Goal: Task Accomplishment & Management: Manage account settings

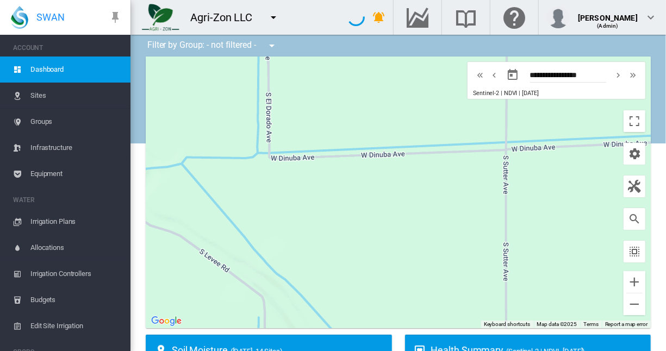
click at [40, 95] on span "Sites" at bounding box center [75, 96] width 91 height 26
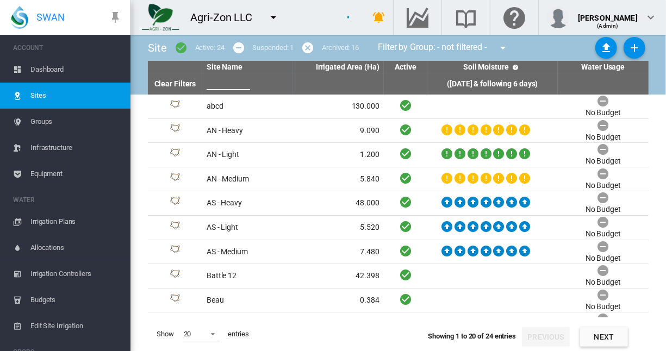
click at [233, 84] on input "text" at bounding box center [228, 82] width 43 height 16
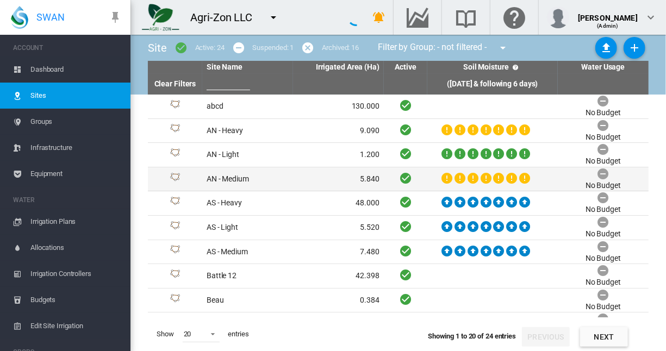
click at [223, 177] on td "AN - Medium" at bounding box center [247, 179] width 91 height 24
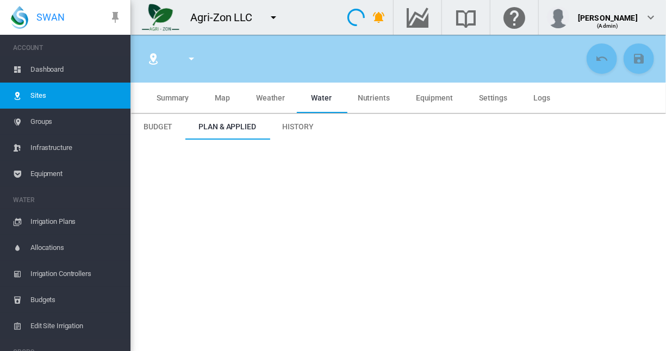
click at [375, 96] on span "Nutrients" at bounding box center [374, 98] width 32 height 9
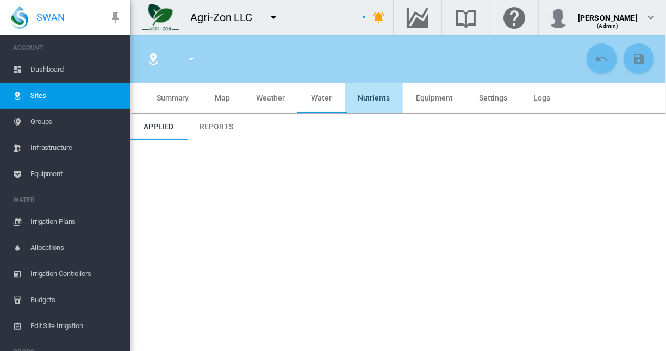
type input "*****"
type input "**********"
type input "********"
type input "**********"
type input "**"
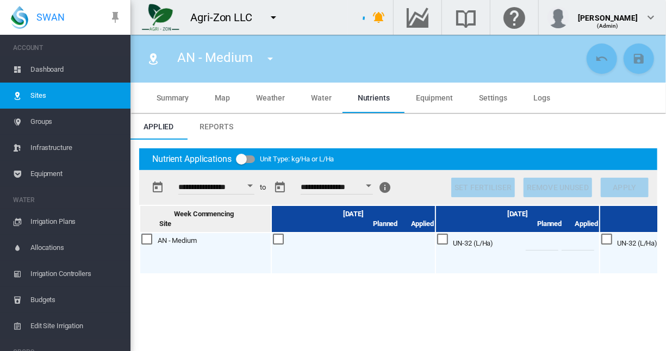
drag, startPoint x: 216, startPoint y: 124, endPoint x: 325, endPoint y: 197, distance: 131.6
click at [216, 124] on span "Reports" at bounding box center [216, 126] width 33 height 9
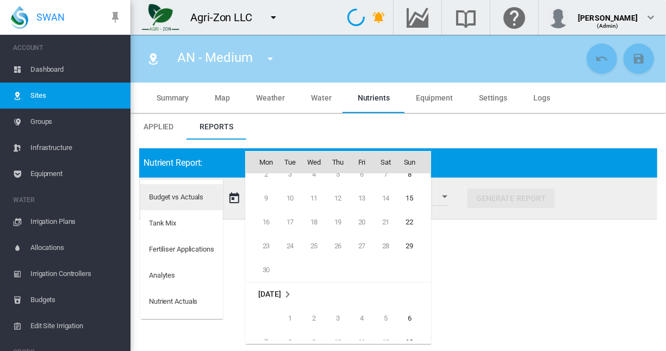
scroll to position [26636, 0]
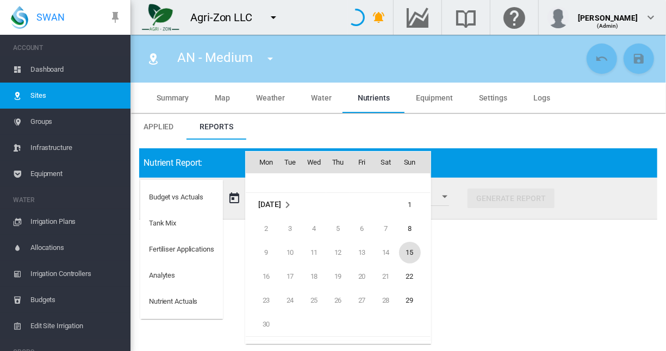
click at [406, 249] on span "15" at bounding box center [410, 253] width 22 height 22
type input "**********"
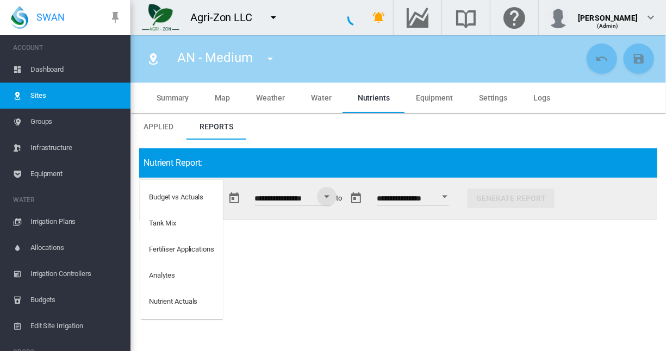
click at [456, 195] on md-backdrop at bounding box center [333, 175] width 666 height 351
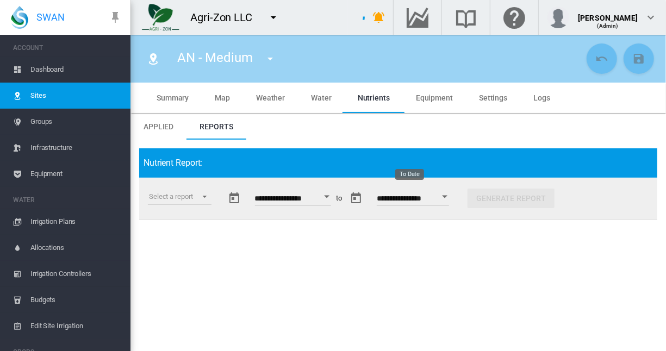
click at [448, 196] on div "Open calendar" at bounding box center [445, 197] width 5 height 3
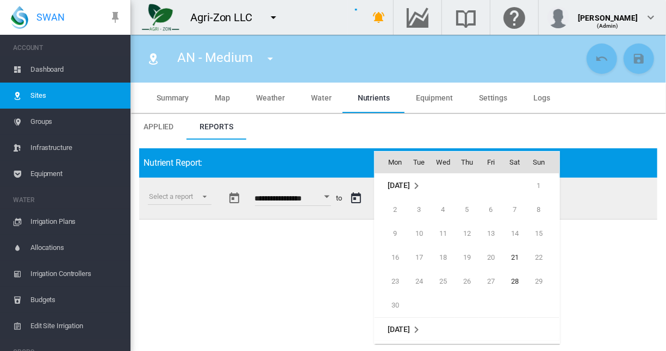
scroll to position [432, 0]
click at [513, 256] on span "20" at bounding box center [515, 258] width 22 height 22
type input "**********"
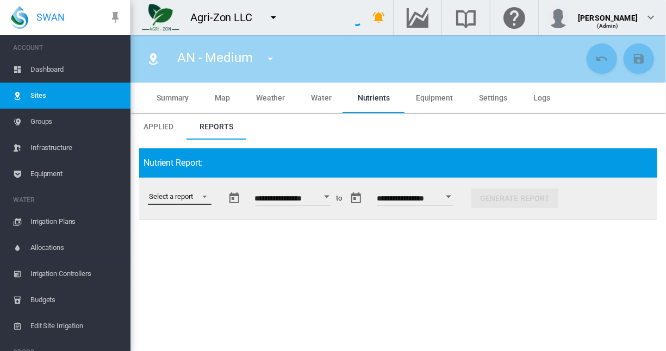
click at [200, 196] on md-select "Select a report" at bounding box center [180, 197] width 64 height 16
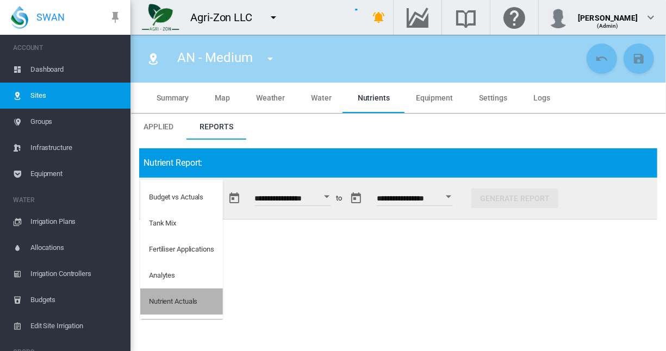
click at [181, 299] on div "Nutrient Actuals" at bounding box center [173, 302] width 48 height 10
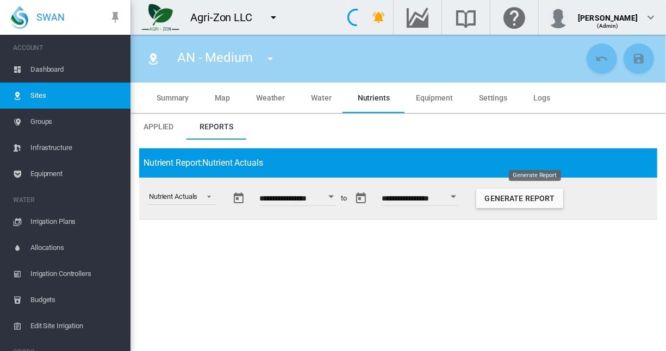
click at [534, 198] on button "Generate Report" at bounding box center [519, 199] width 87 height 20
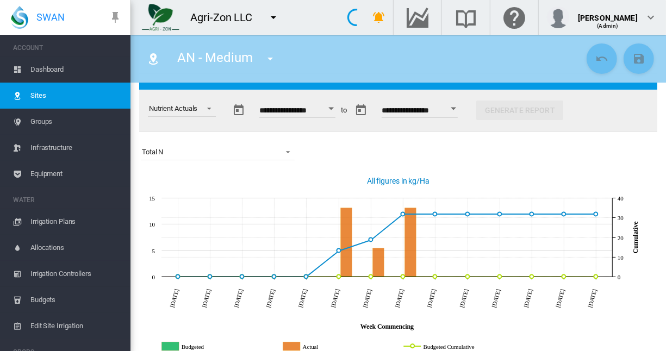
scroll to position [109, 0]
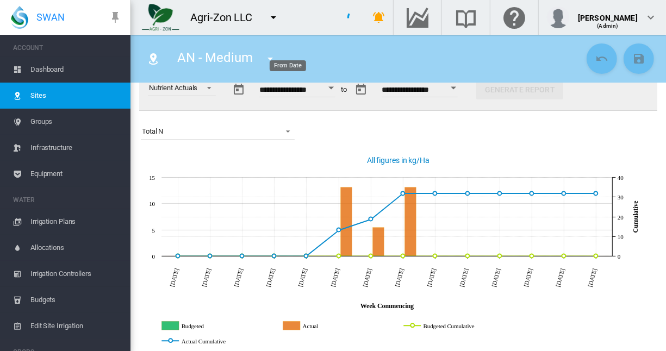
click at [339, 89] on button "Open calendar" at bounding box center [332, 88] width 20 height 20
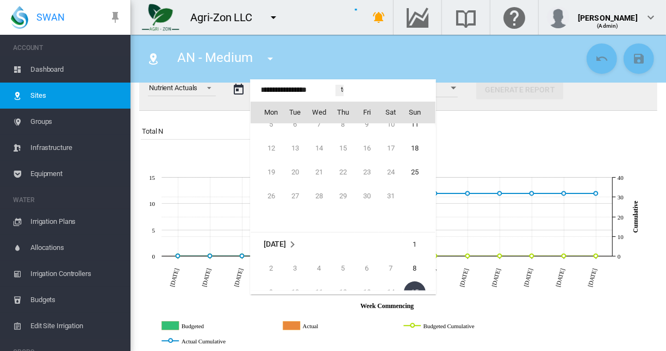
scroll to position [26437, 0]
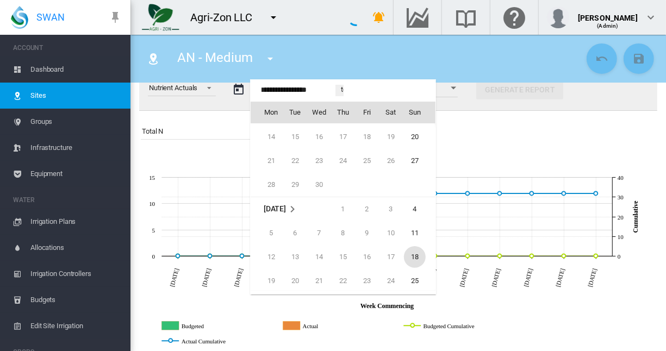
click at [415, 255] on span "18" at bounding box center [415, 257] width 22 height 22
type input "**********"
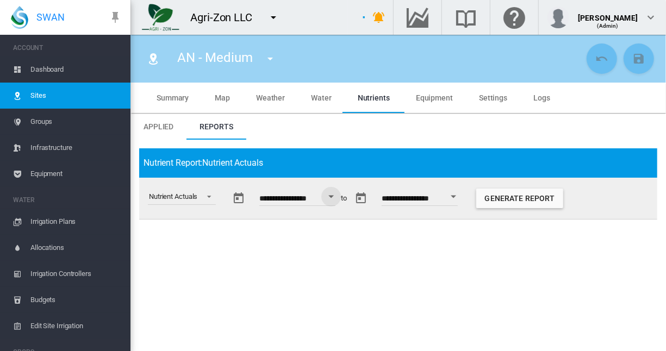
scroll to position [0, 0]
click at [533, 197] on button "Generate Report" at bounding box center [519, 199] width 87 height 20
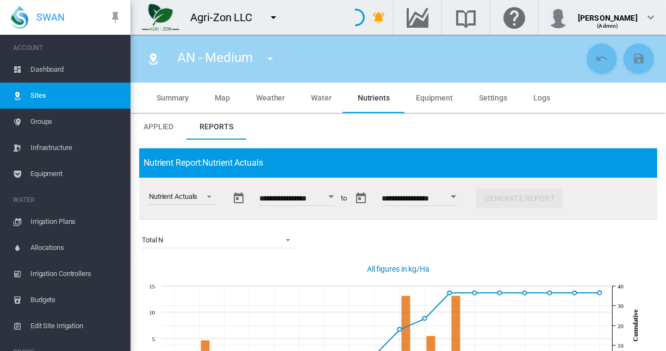
click at [140, 214] on div "Nutrient Actuals" at bounding box center [177, 198] width 77 height 41
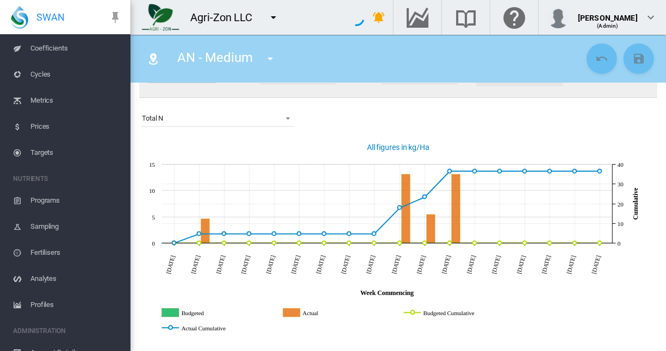
scroll to position [326, 0]
click at [51, 303] on span "Profiles" at bounding box center [75, 304] width 91 height 26
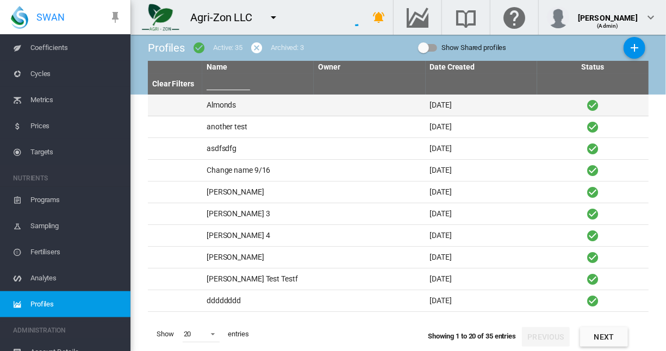
click at [219, 103] on td "Almonds" at bounding box center [257, 105] width 111 height 21
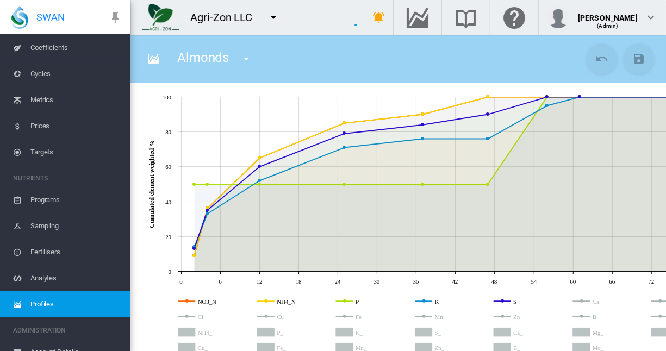
scroll to position [54, 0]
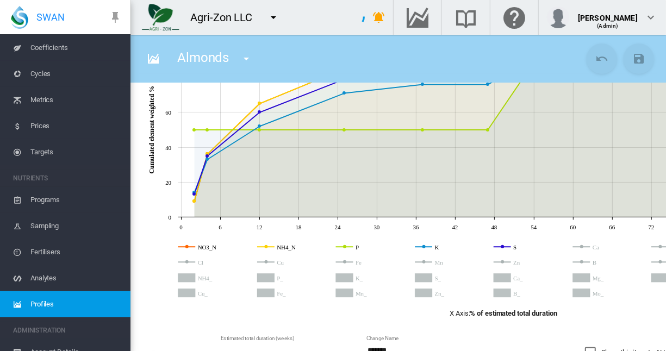
click at [286, 246] on rect "NH4_N" at bounding box center [302, 247] width 54 height 10
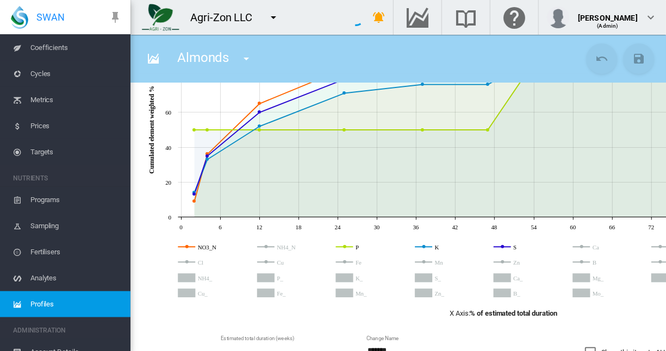
click at [359, 245] on rect "P" at bounding box center [380, 247] width 54 height 10
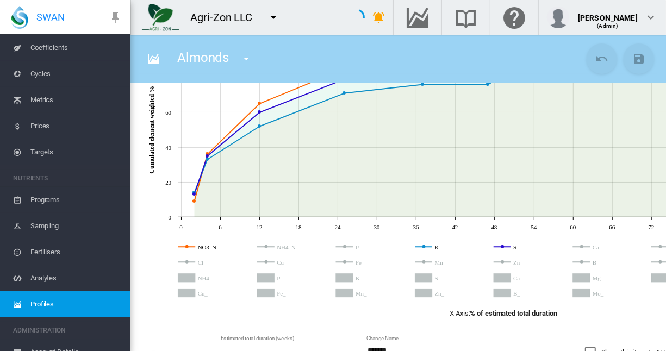
click at [439, 247] on rect "K" at bounding box center [460, 247] width 54 height 10
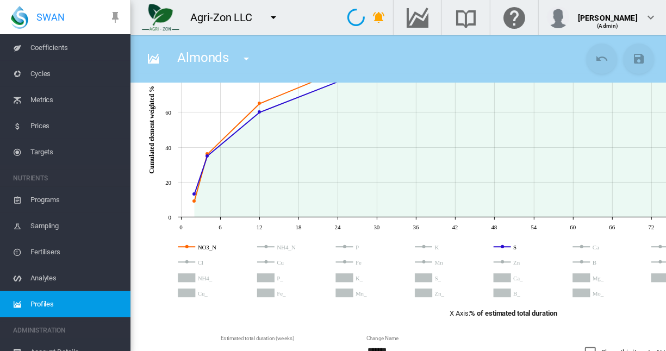
click at [517, 248] on rect "S" at bounding box center [539, 247] width 54 height 10
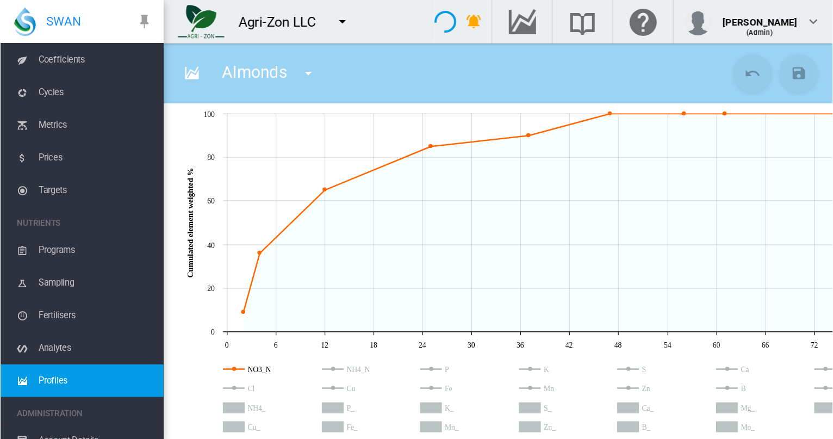
scroll to position [0, 0]
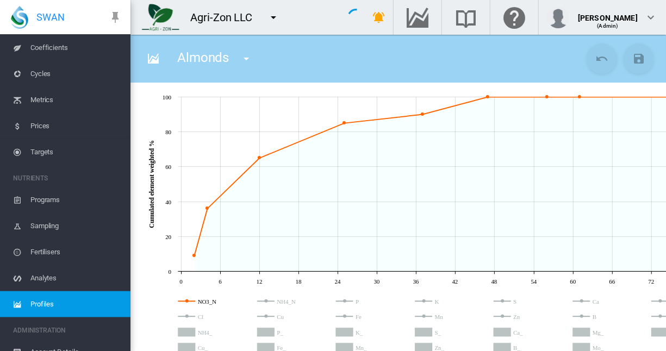
click at [114, 19] on md-icon "icon-pin" at bounding box center [115, 17] width 13 height 13
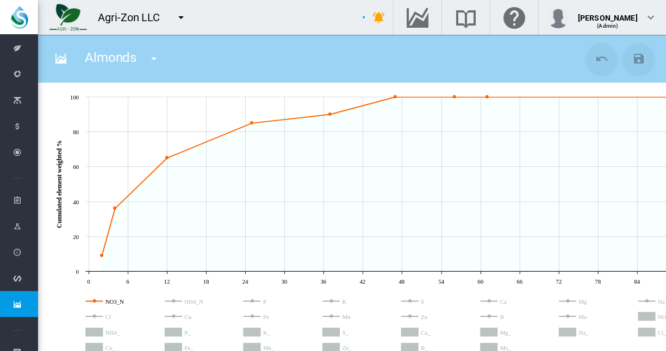
click at [56, 275] on icon at bounding box center [411, 191] width 728 height 199
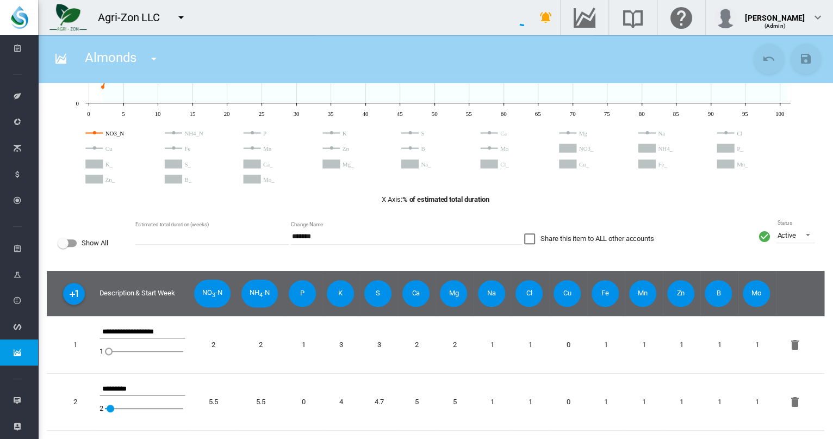
scroll to position [119, 0]
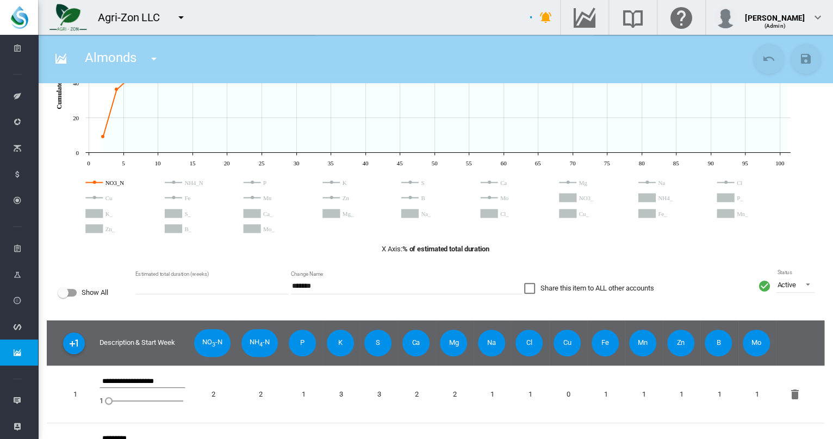
click at [378, 343] on span "S" at bounding box center [377, 342] width 27 height 26
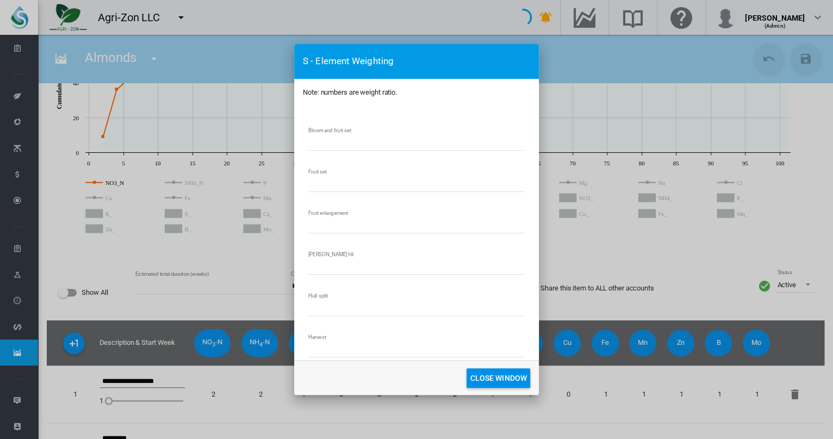
scroll to position [116, 0]
click at [499, 376] on button "CLOSE WINDOW" at bounding box center [498, 378] width 64 height 20
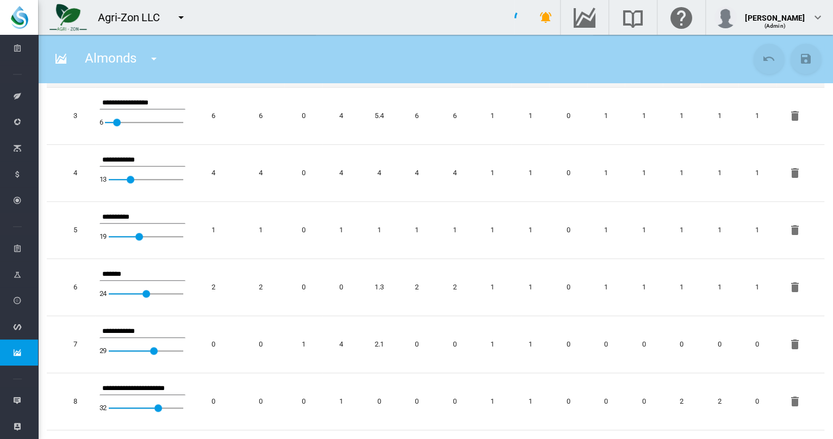
scroll to position [527, 0]
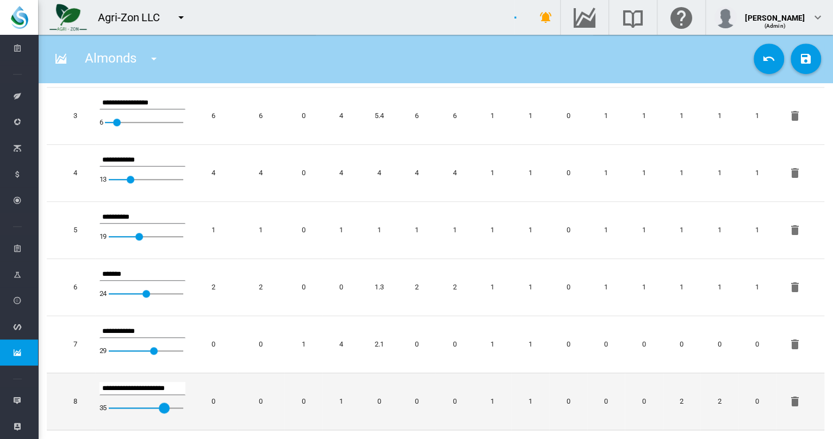
drag, startPoint x: 158, startPoint y: 397, endPoint x: 203, endPoint y: 399, distance: 45.7
click at [203, 399] on tr "**********" at bounding box center [435, 401] width 777 height 58
click at [158, 396] on div "52" at bounding box center [146, 408] width 74 height 26
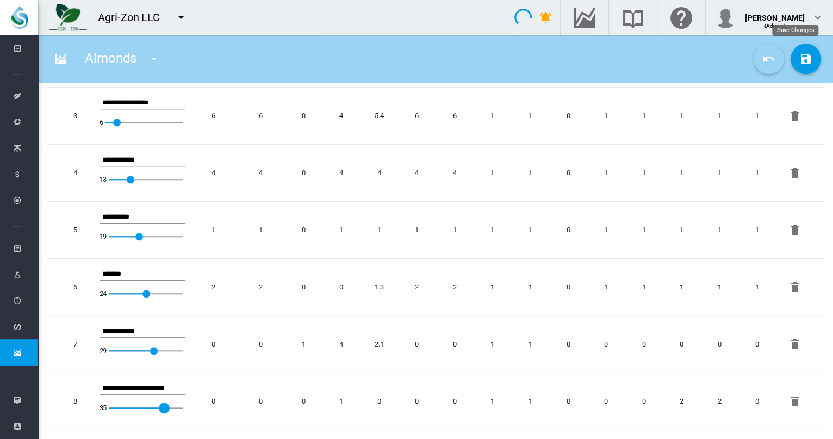
click at [762, 59] on md-icon "icon-undo" at bounding box center [768, 58] width 13 height 13
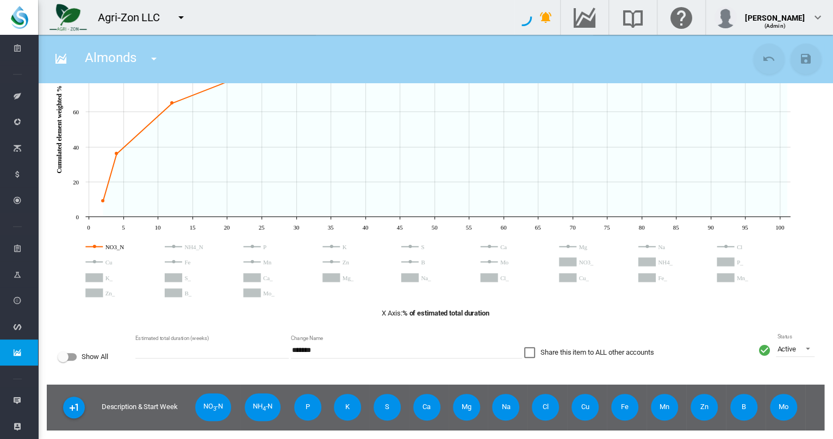
scroll to position [65, 0]
click at [115, 242] on rect "NO3_N" at bounding box center [130, 247] width 54 height 10
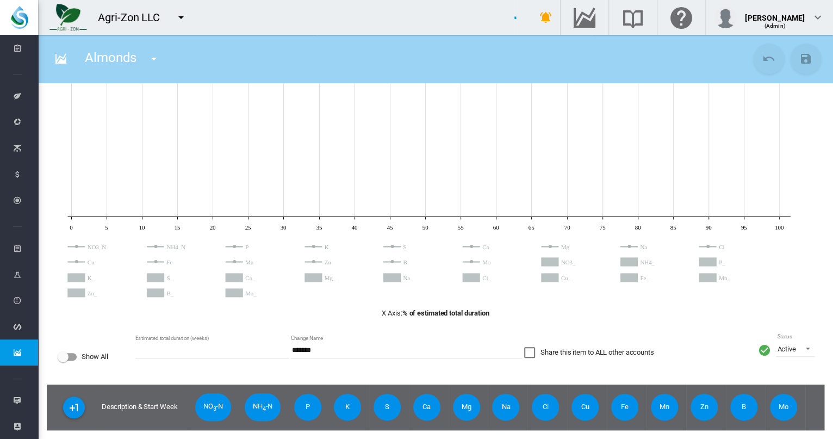
click at [408, 242] on rect "S" at bounding box center [428, 247] width 54 height 10
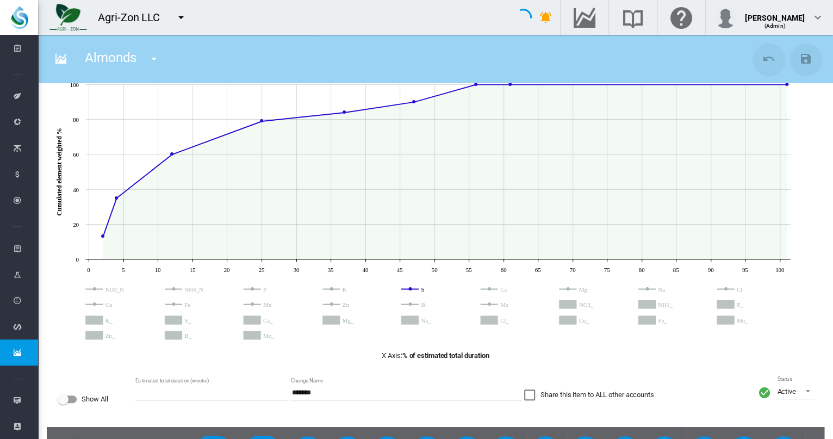
scroll to position [0, 0]
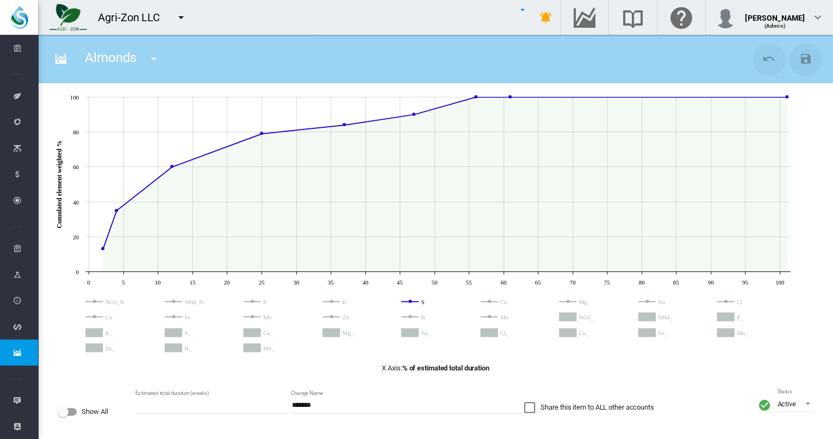
click at [73, 334] on icon "JavaScript chart by amCharts [DATE] NO3_N NH4_N P K S Ca Mg Na Cl Cu Fe Mn Zn B…" at bounding box center [430, 327] width 767 height 72
click at [61, 54] on md-icon "icon-chart-areaspline" at bounding box center [60, 58] width 13 height 13
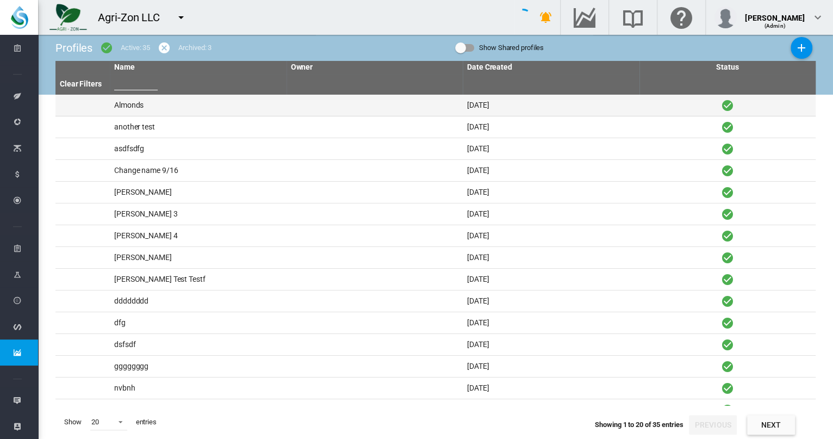
click at [142, 103] on td "Almonds" at bounding box center [198, 105] width 177 height 21
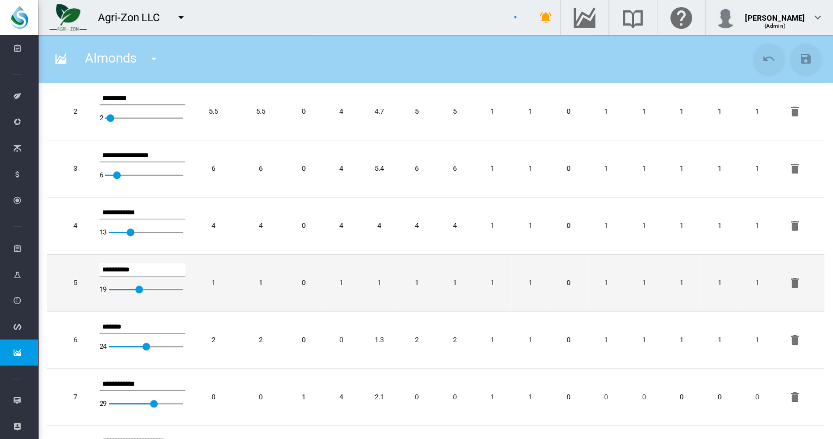
scroll to position [527, 0]
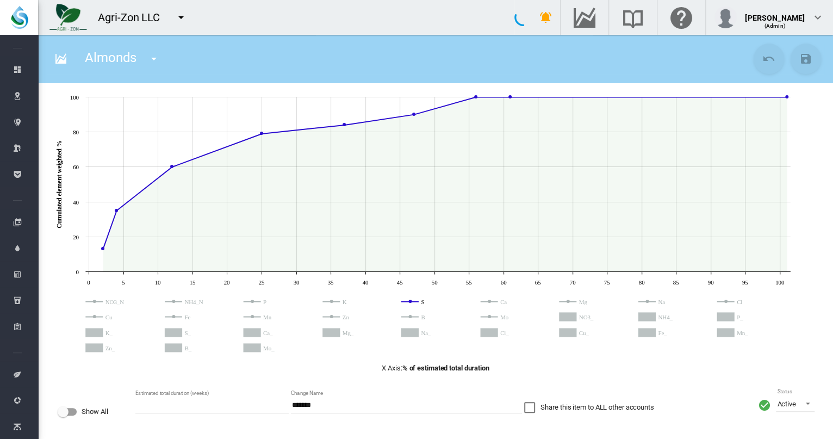
scroll to position [527, 0]
